Goal: Find specific page/section: Find specific page/section

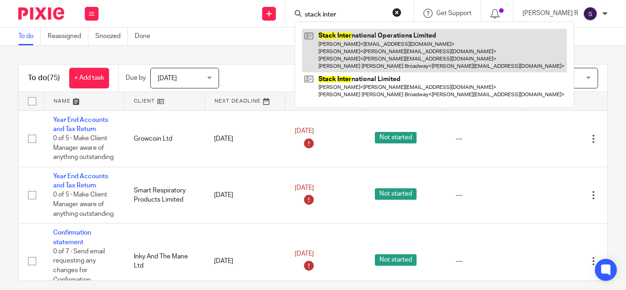
type input "stack inter"
click at [396, 58] on link at bounding box center [434, 51] width 265 height 44
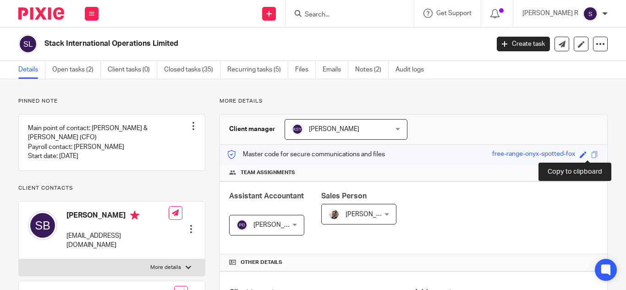
click at [591, 155] on span at bounding box center [594, 154] width 7 height 7
